Goal: Check status: Check status

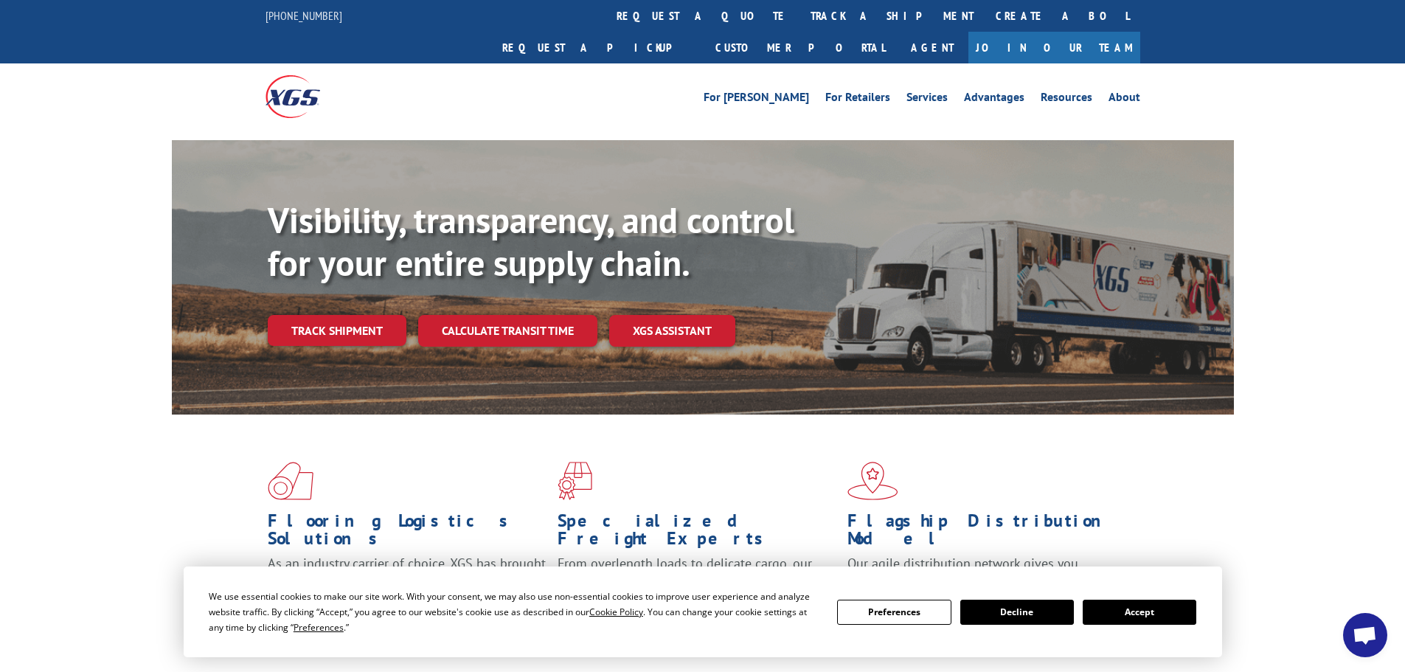
drag, startPoint x: 1134, startPoint y: 608, endPoint x: 1075, endPoint y: 544, distance: 87.2
click at [1134, 608] on button "Accept" at bounding box center [1140, 612] width 114 height 25
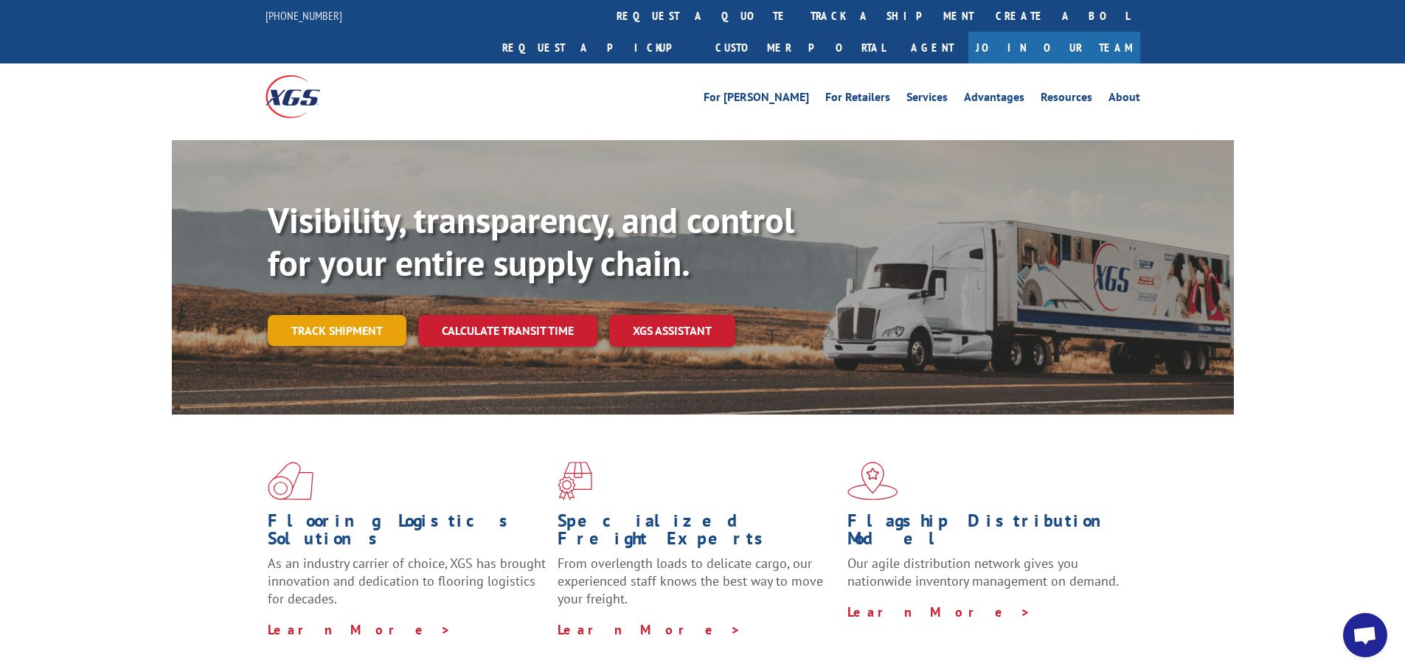
click at [350, 315] on link "Track shipment" at bounding box center [337, 330] width 139 height 31
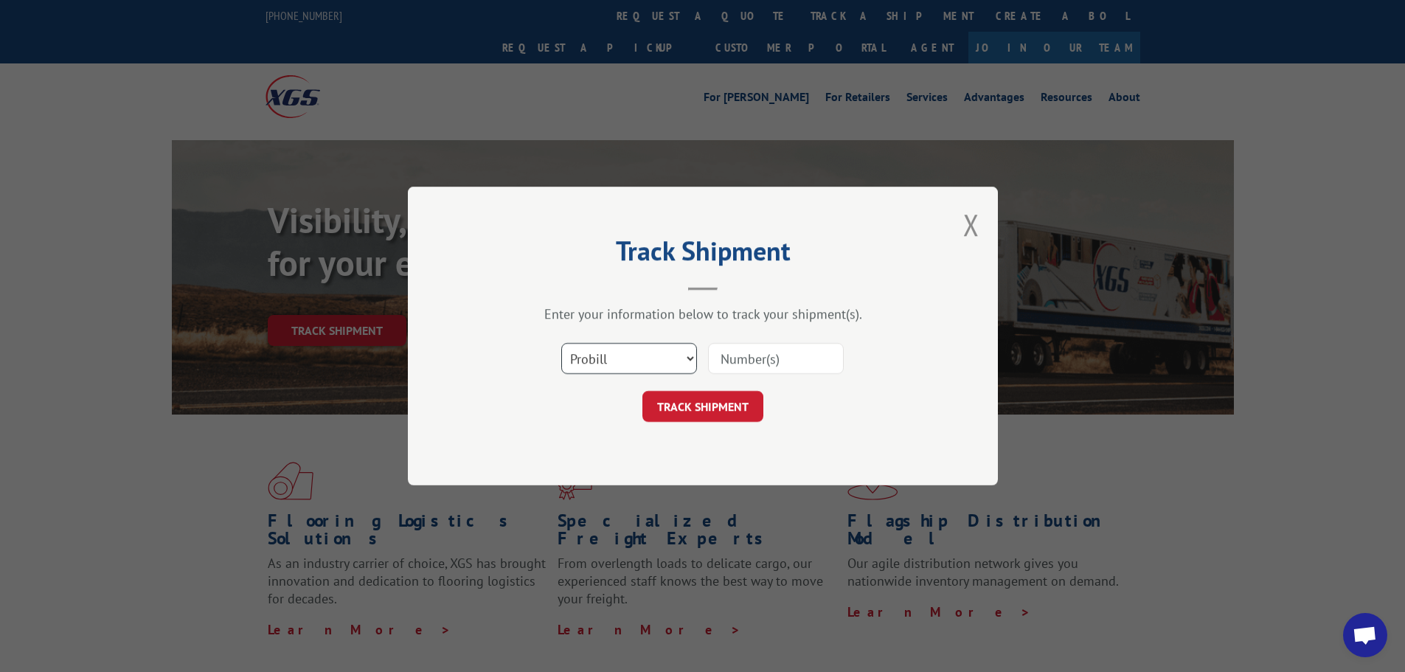
click at [656, 365] on select "Select category... Probill BOL PO" at bounding box center [629, 358] width 136 height 31
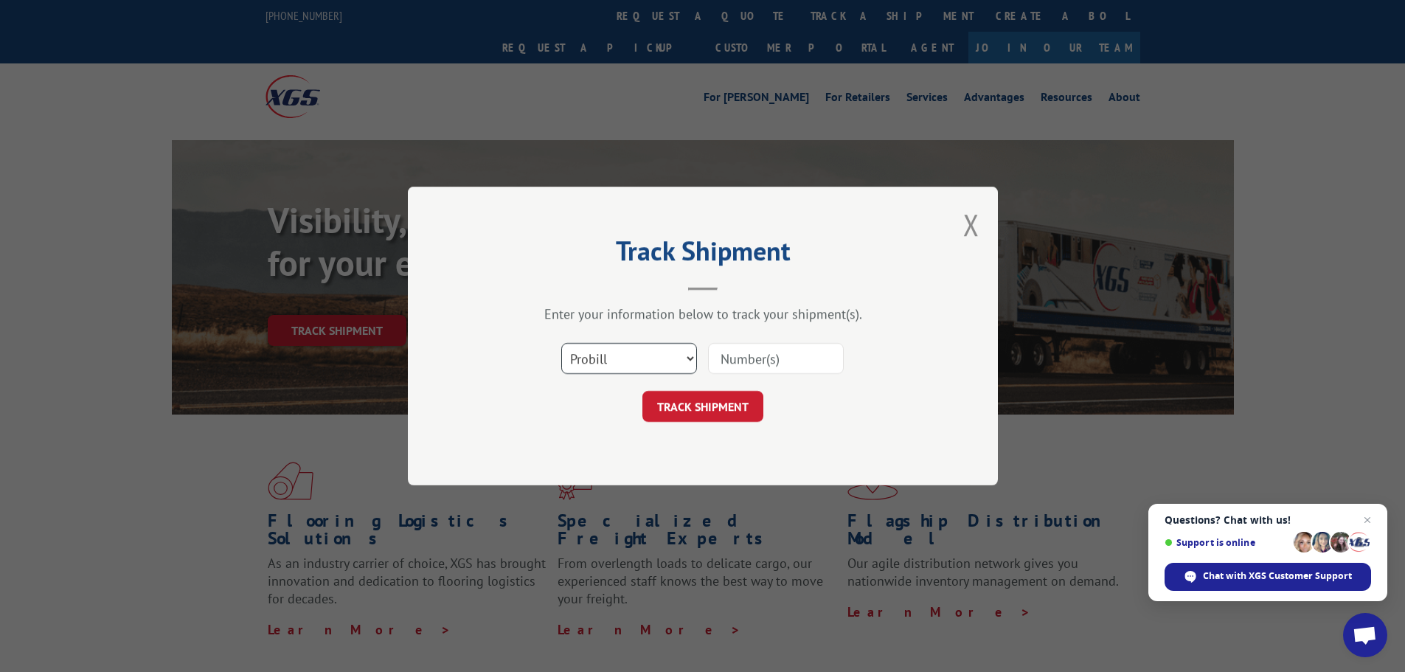
select select "bol"
click at [561, 343] on select "Select category... Probill BOL PO" at bounding box center [629, 358] width 136 height 31
click at [793, 360] on input at bounding box center [776, 358] width 136 height 31
paste input "5509684"
type input "5509684"
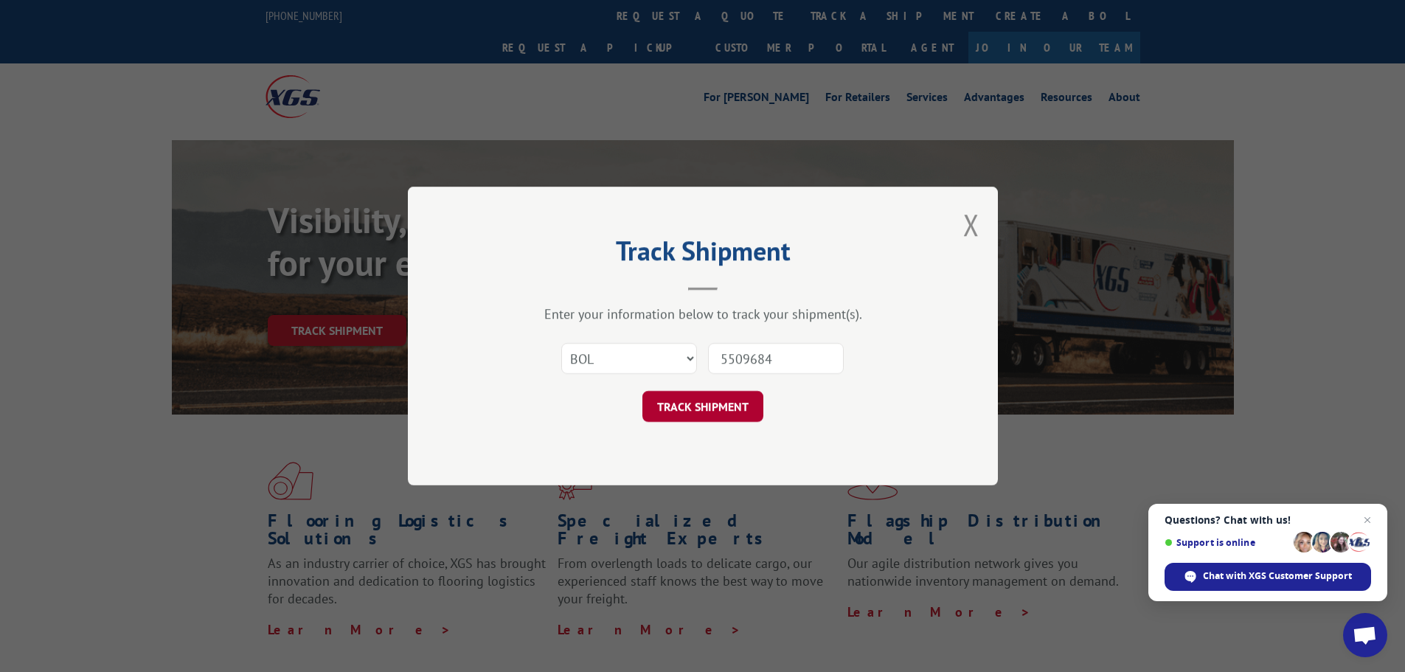
click at [698, 416] on button "TRACK SHIPMENT" at bounding box center [702, 406] width 121 height 31
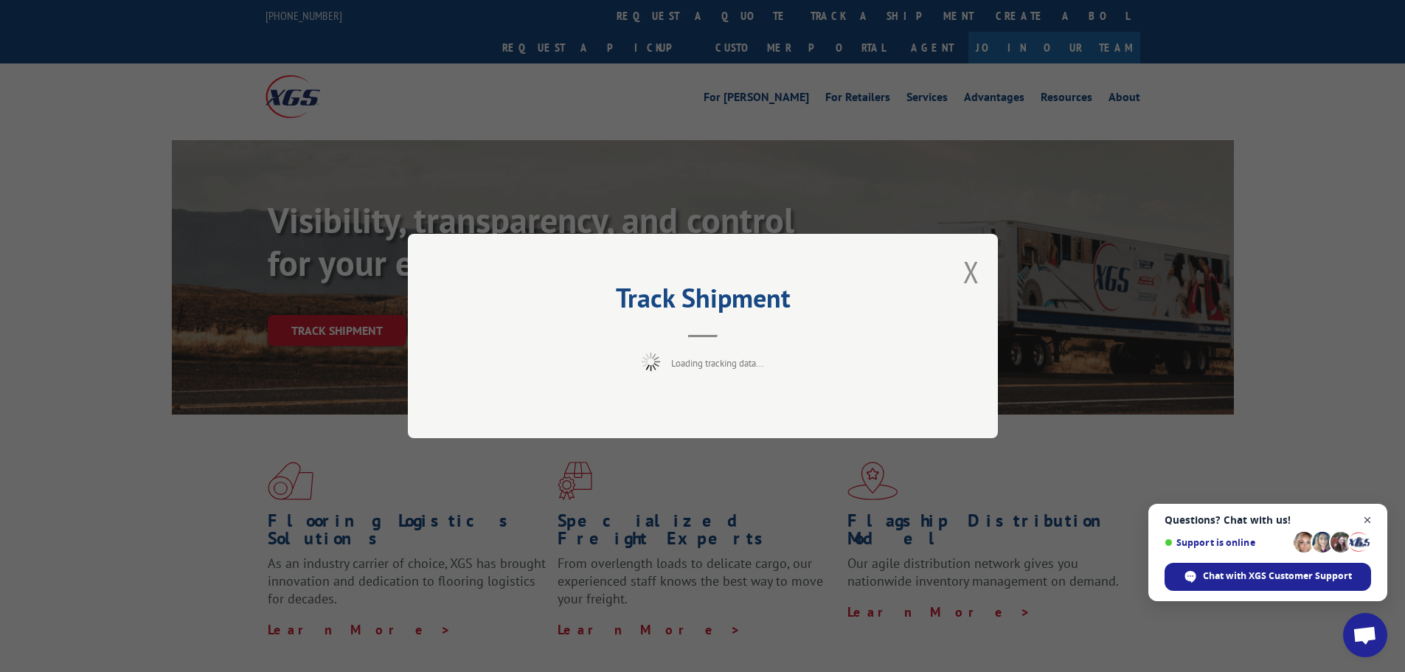
click at [1369, 518] on span "Close chat" at bounding box center [1367, 520] width 18 height 18
